Goal: Task Accomplishment & Management: Complete application form

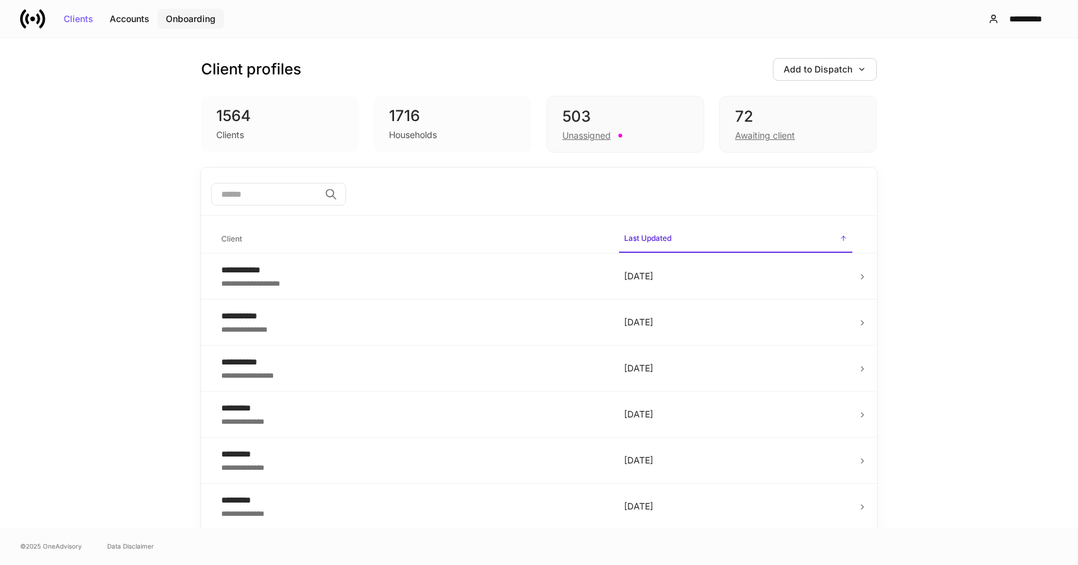
click at [172, 18] on div "Onboarding" at bounding box center [191, 19] width 50 height 9
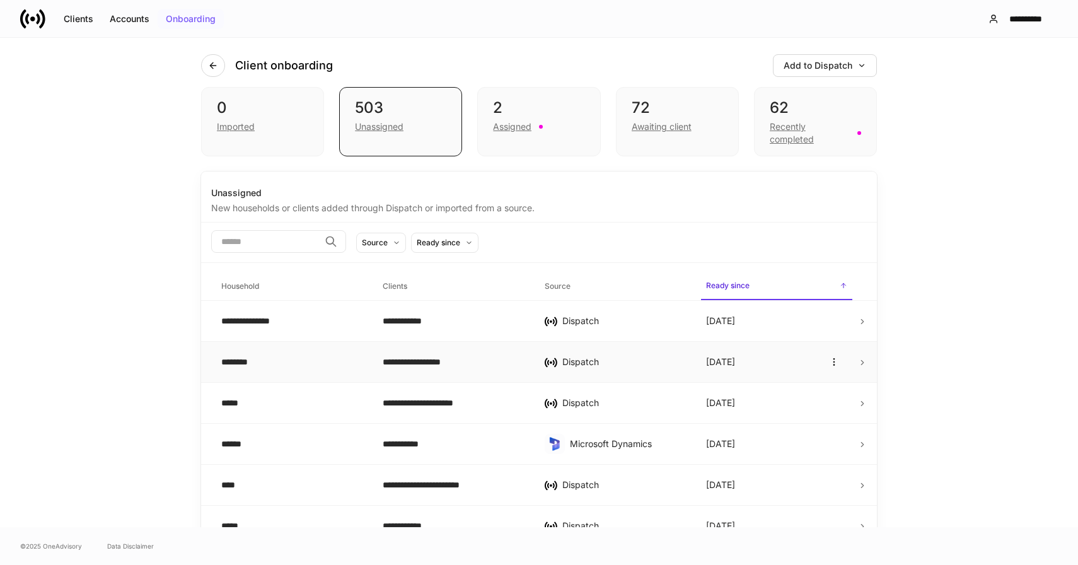
scroll to position [9, 0]
click at [235, 122] on div "Imported" at bounding box center [236, 126] width 38 height 13
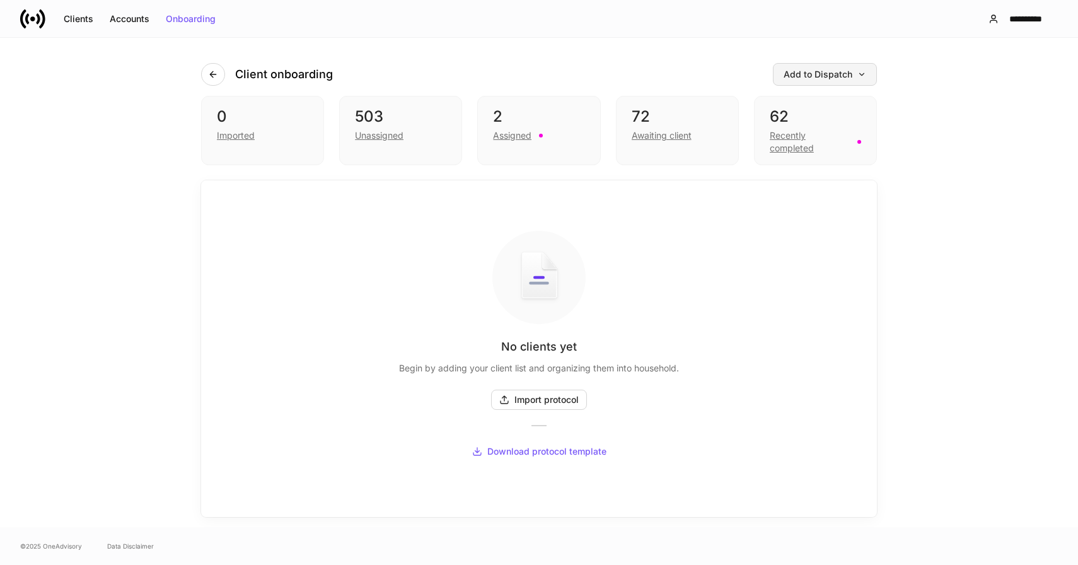
click at [841, 73] on div "Add to Dispatch" at bounding box center [825, 74] width 83 height 9
click at [834, 78] on div at bounding box center [539, 282] width 1078 height 565
click at [377, 125] on div "503" at bounding box center [400, 117] width 91 height 20
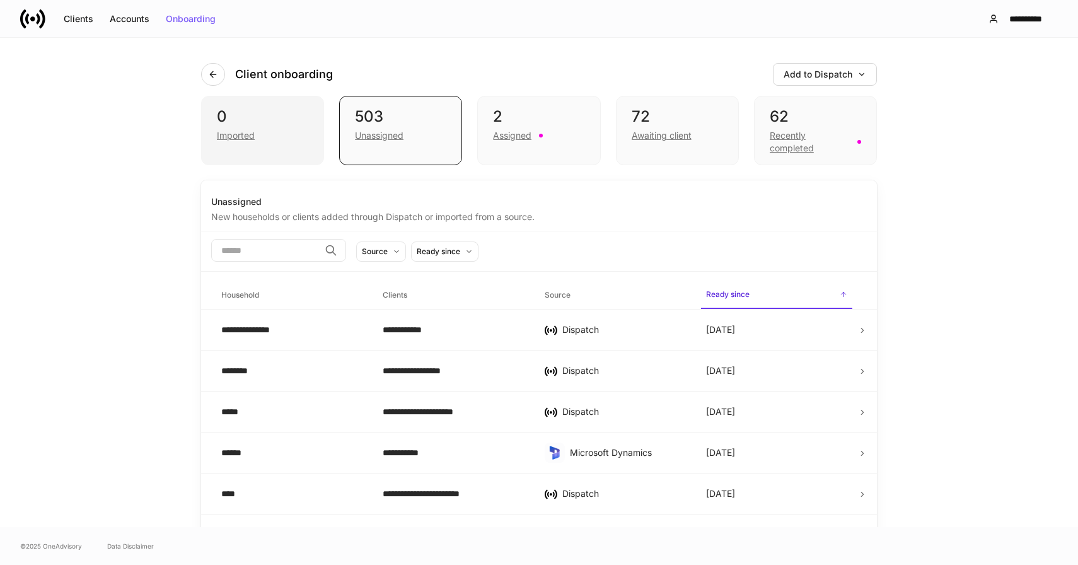
click at [247, 124] on div "0" at bounding box center [262, 117] width 91 height 20
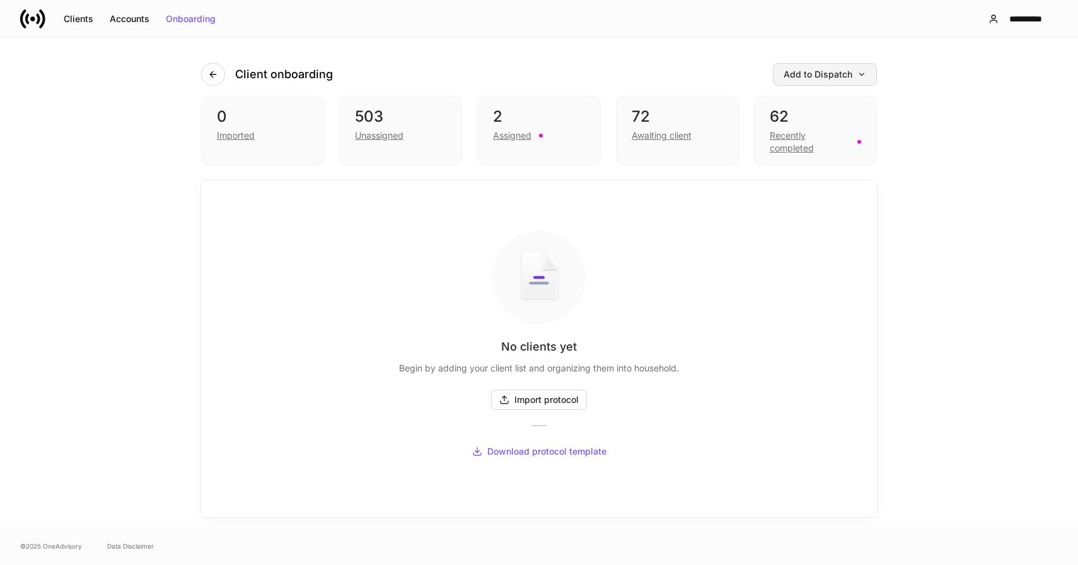
click at [808, 66] on button "Add to Dispatch" at bounding box center [825, 74] width 104 height 23
click at [933, 190] on div at bounding box center [539, 282] width 1078 height 565
click at [818, 71] on div "Add to Dispatch" at bounding box center [825, 74] width 83 height 9
click at [784, 111] on div "Add clients manually" at bounding box center [797, 110] width 86 height 13
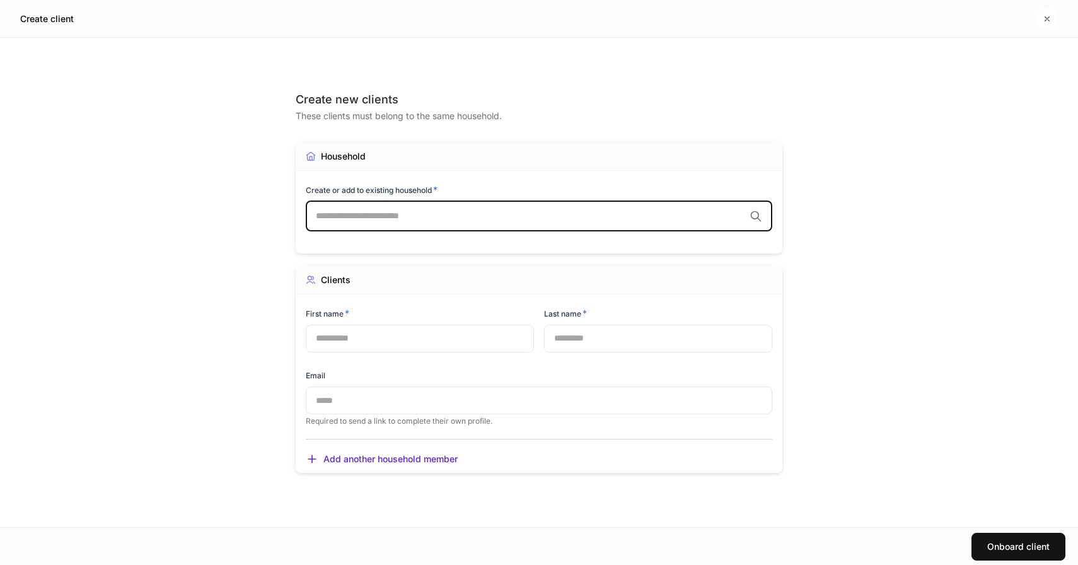
click at [428, 206] on div "​" at bounding box center [539, 216] width 467 height 30
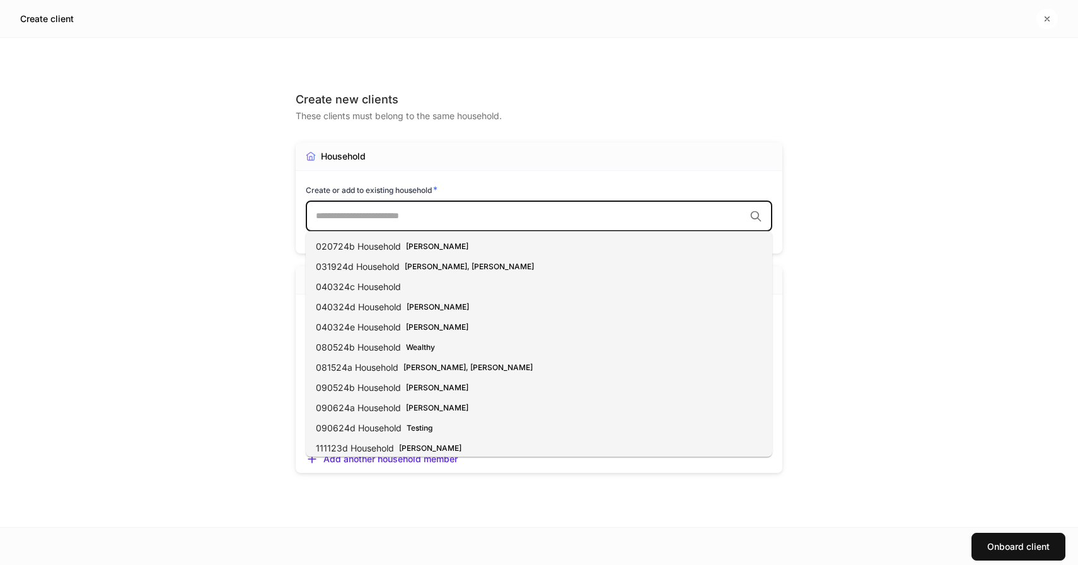
click at [221, 197] on div "Create new clients These clients must belong to the same household. Household C…" at bounding box center [539, 282] width 1078 height 489
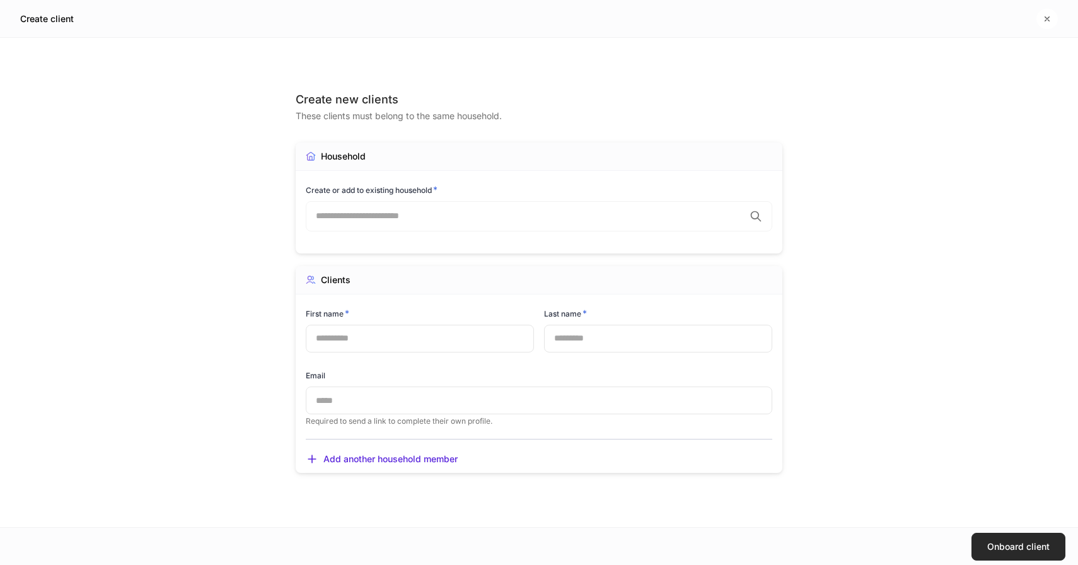
click at [1014, 542] on div "Onboard client" at bounding box center [1018, 546] width 62 height 9
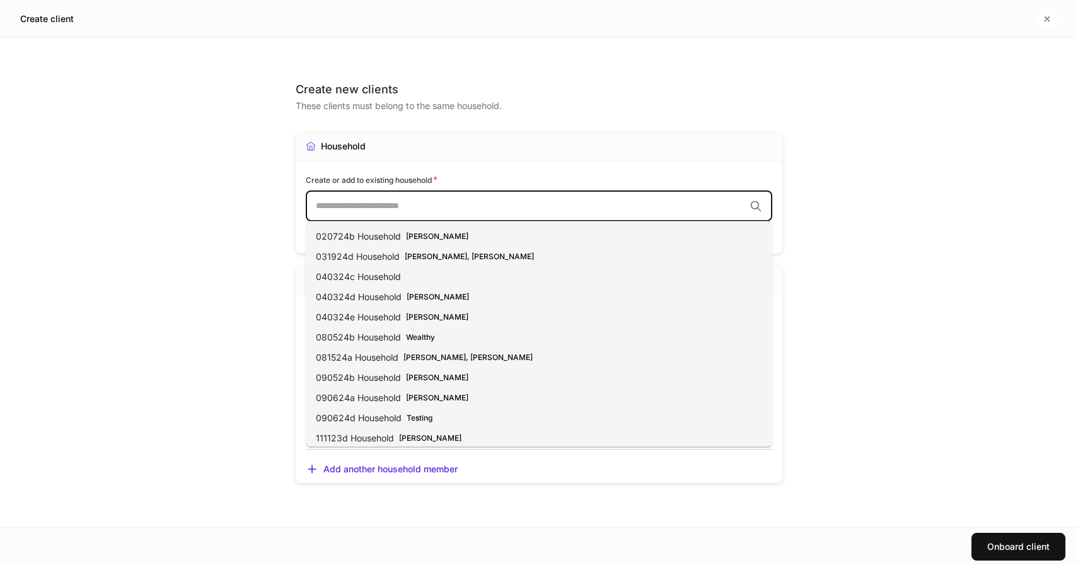
click at [518, 204] on input "text" at bounding box center [530, 206] width 429 height 13
click at [515, 204] on input "text" at bounding box center [530, 206] width 429 height 13
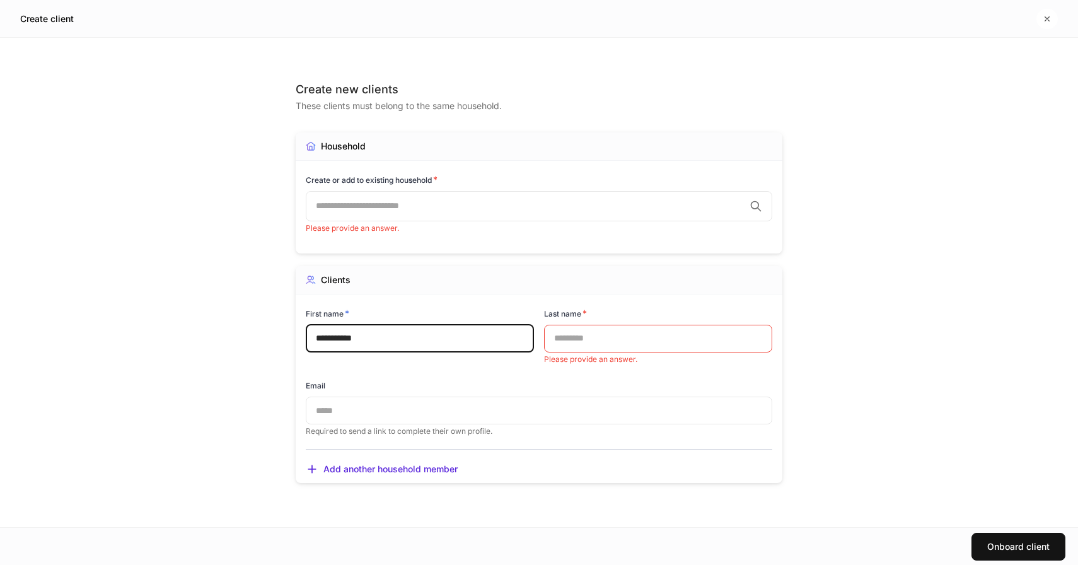
type input "**********"
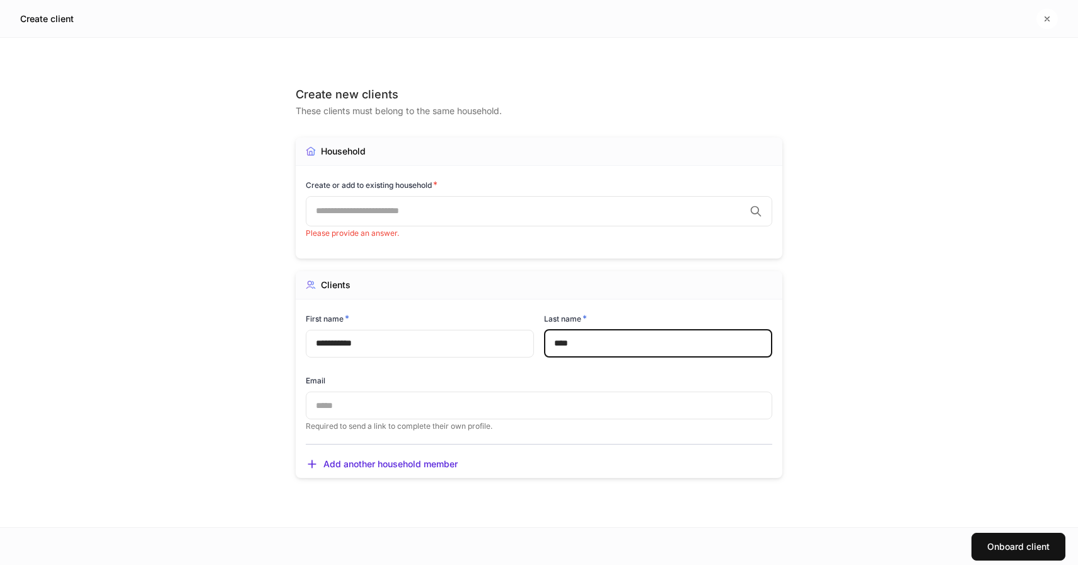
type input "****"
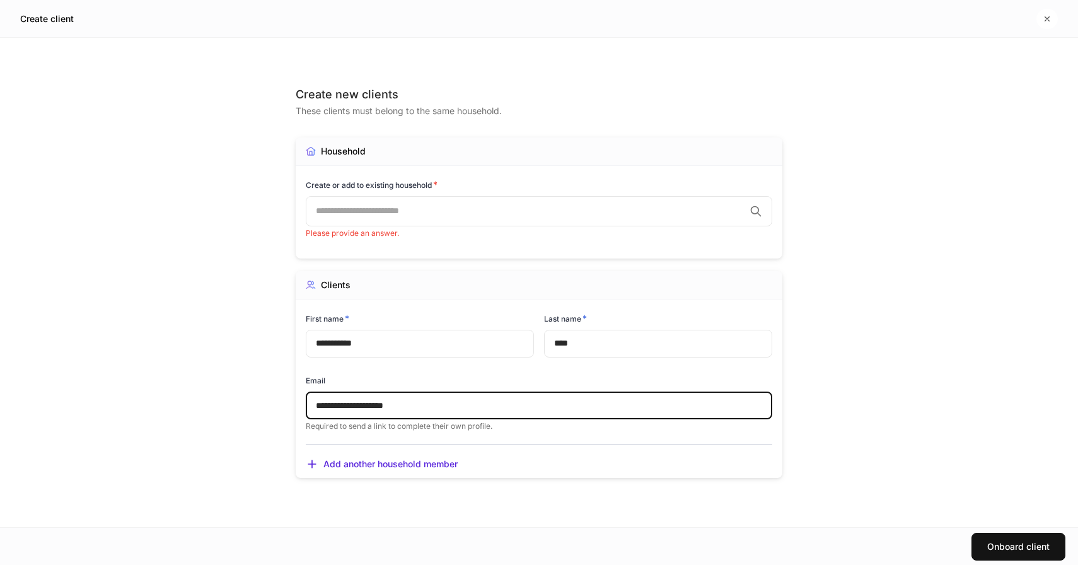
click at [476, 199] on div "​" at bounding box center [539, 211] width 467 height 30
type input "**********"
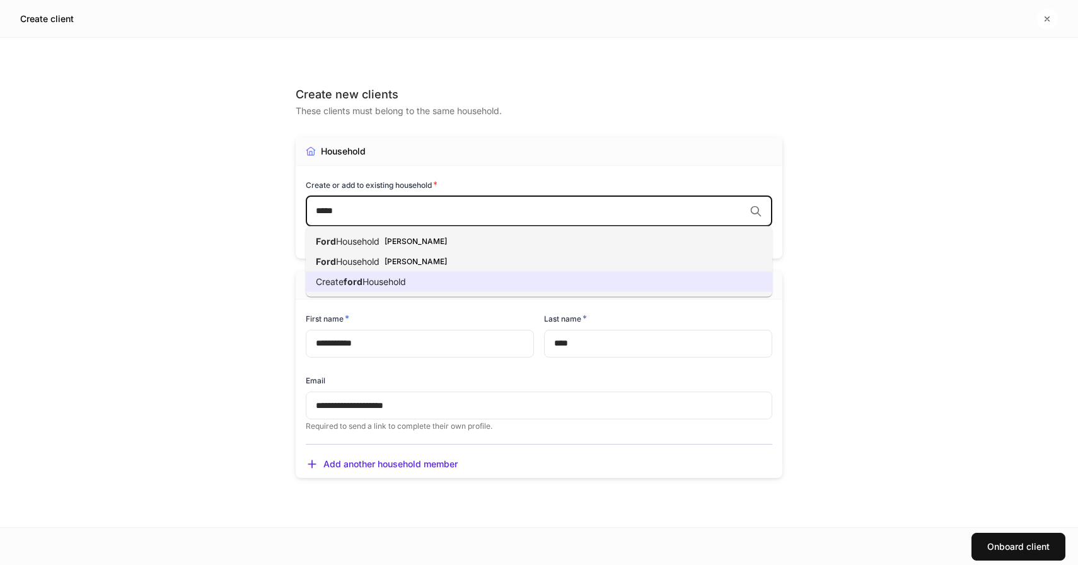
click at [411, 285] on li "Create ford Household" at bounding box center [539, 282] width 467 height 20
type input "****"
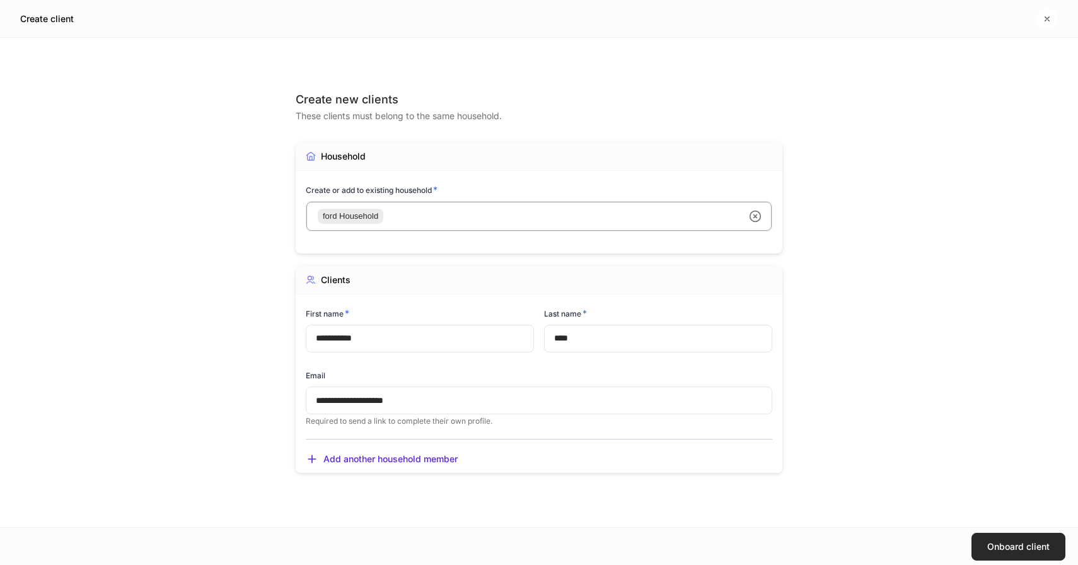
click at [1020, 547] on div "Onboard client" at bounding box center [1018, 546] width 62 height 9
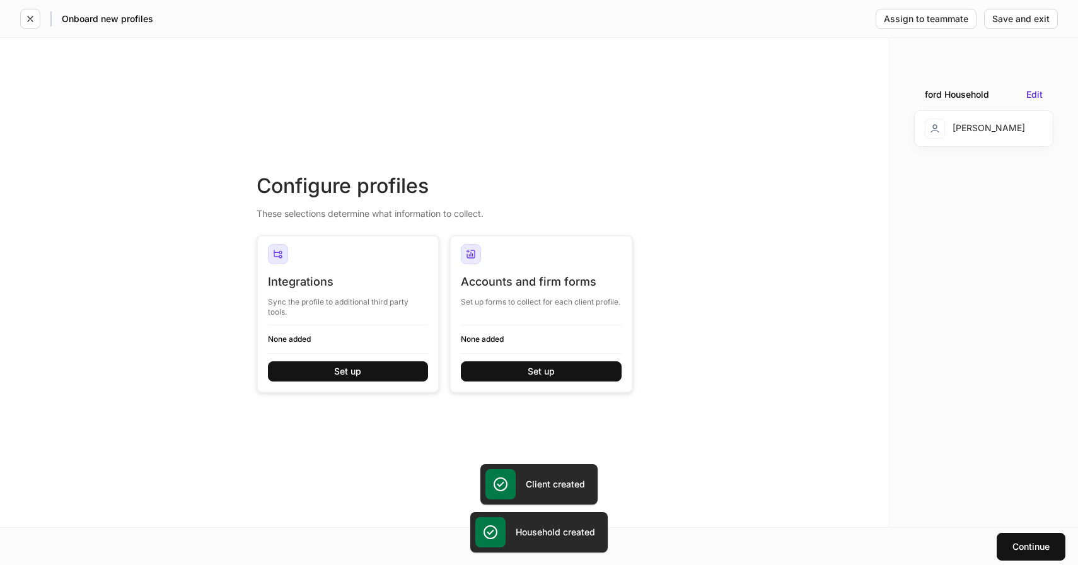
click at [397, 184] on div "Configure profiles" at bounding box center [445, 186] width 376 height 28
copy div "Configure profiles"
